Goal: Register for event/course

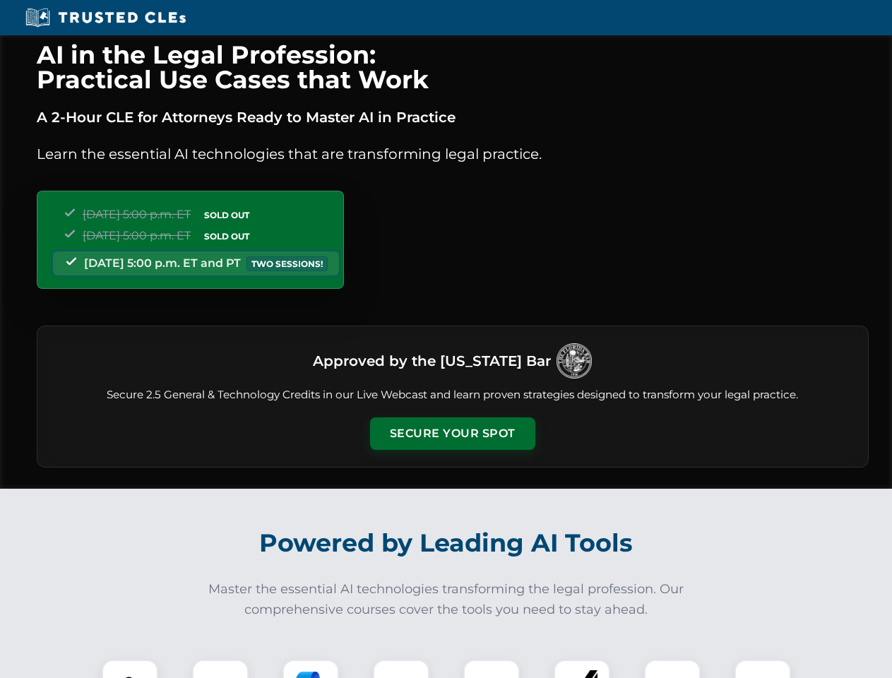
click at [452, 434] on button "Secure Your Spot" at bounding box center [452, 433] width 165 height 32
click at [130, 669] on img at bounding box center [129, 687] width 41 height 41
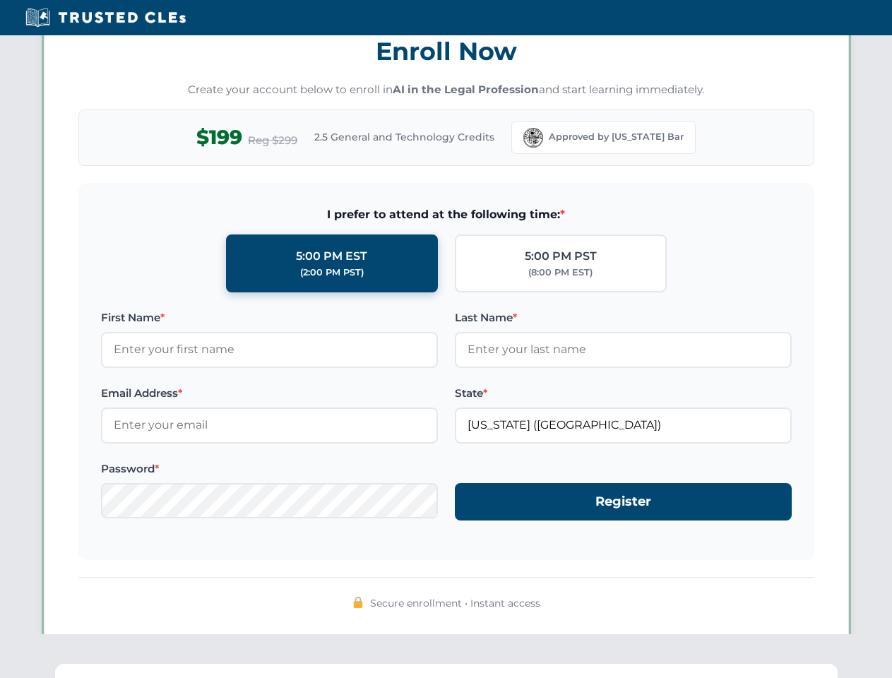
click at [401, 669] on div "AI in the Legal Profession: Practical Use Cases that Work A 2-Hour CLE for Atto…" at bounding box center [446, 462] width 892 height 3303
